Goal: Transaction & Acquisition: Purchase product/service

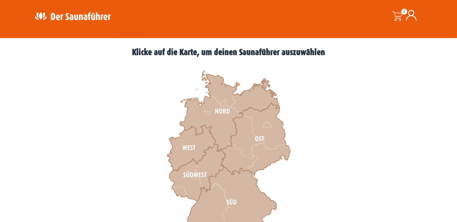
scroll to position [212, 0]
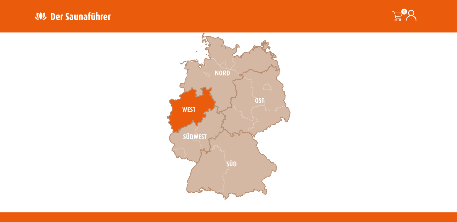
click at [189, 108] on icon at bounding box center [191, 110] width 48 height 46
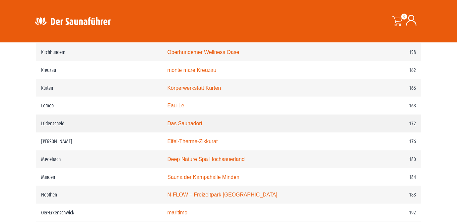
scroll to position [990, 0]
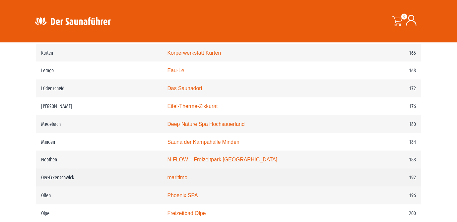
click at [186, 176] on link "maritimo" at bounding box center [177, 178] width 20 height 6
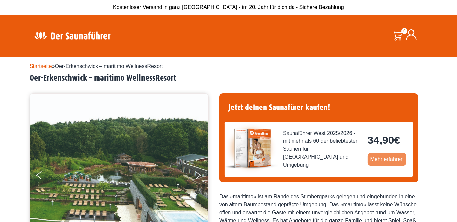
click at [378, 157] on link "Mehr erfahren" at bounding box center [387, 159] width 39 height 13
